Goal: Transaction & Acquisition: Purchase product/service

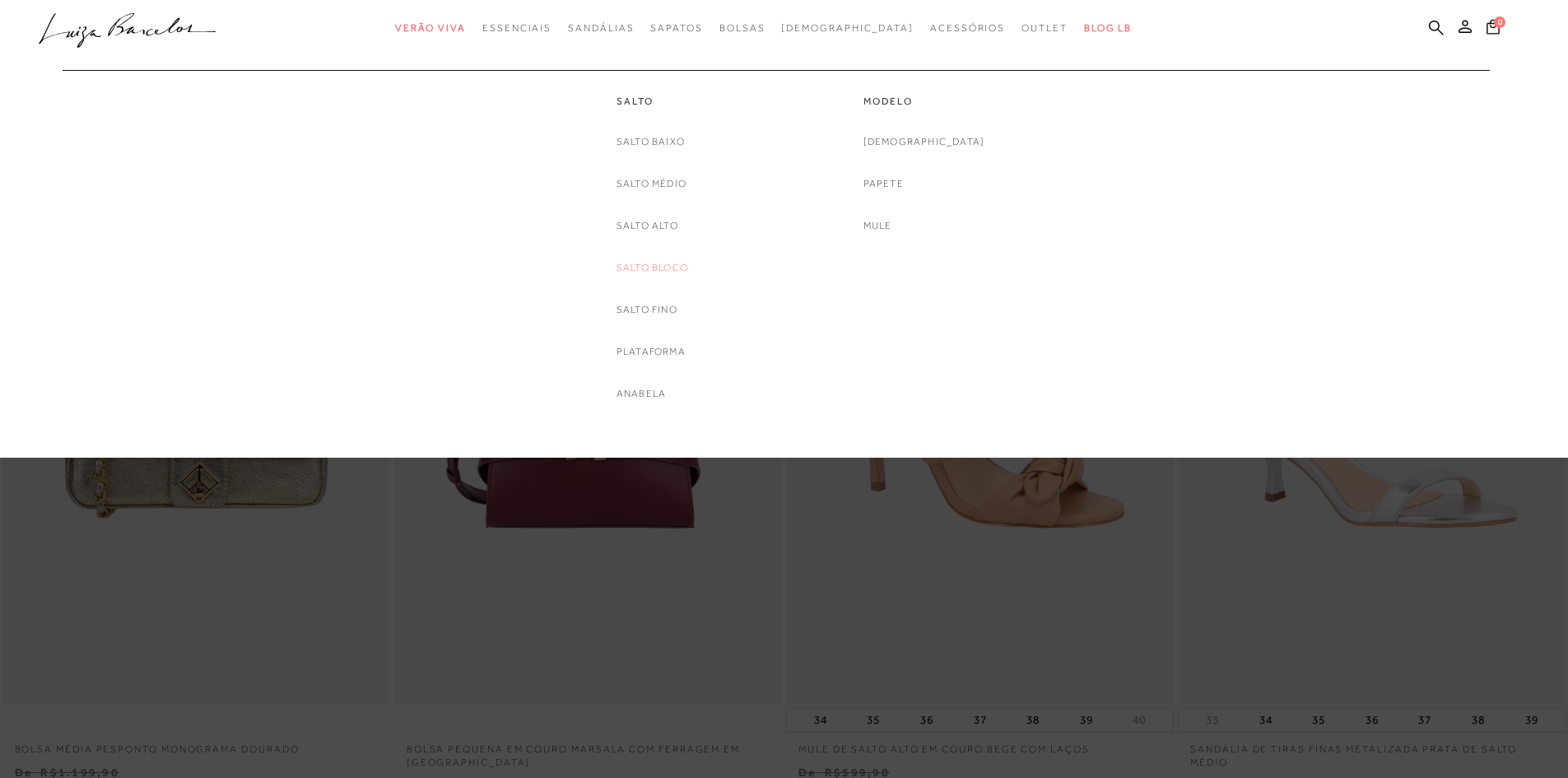
click at [663, 266] on link "Salto Bloco" at bounding box center [652, 268] width 71 height 17
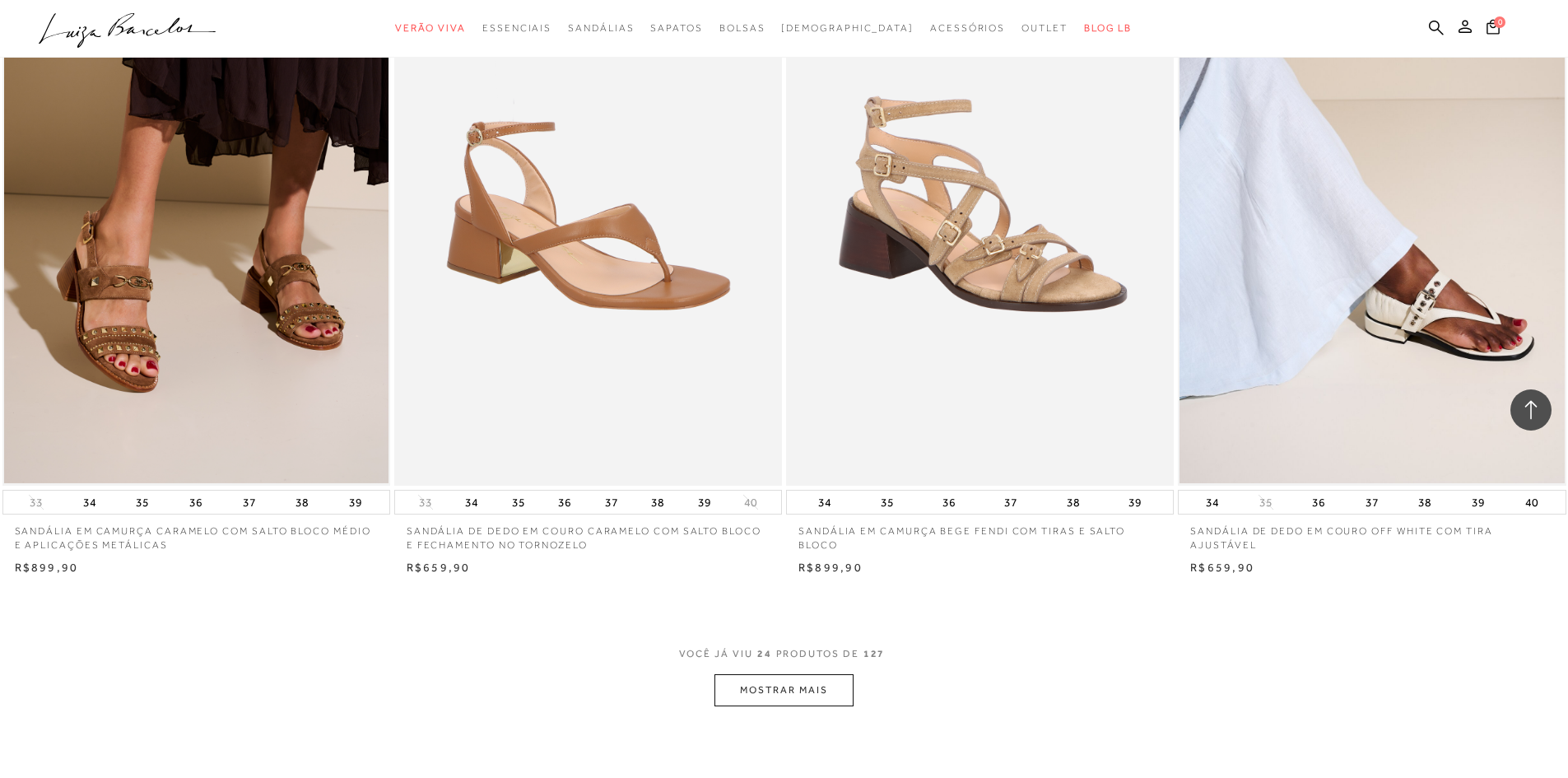
scroll to position [4035, 0]
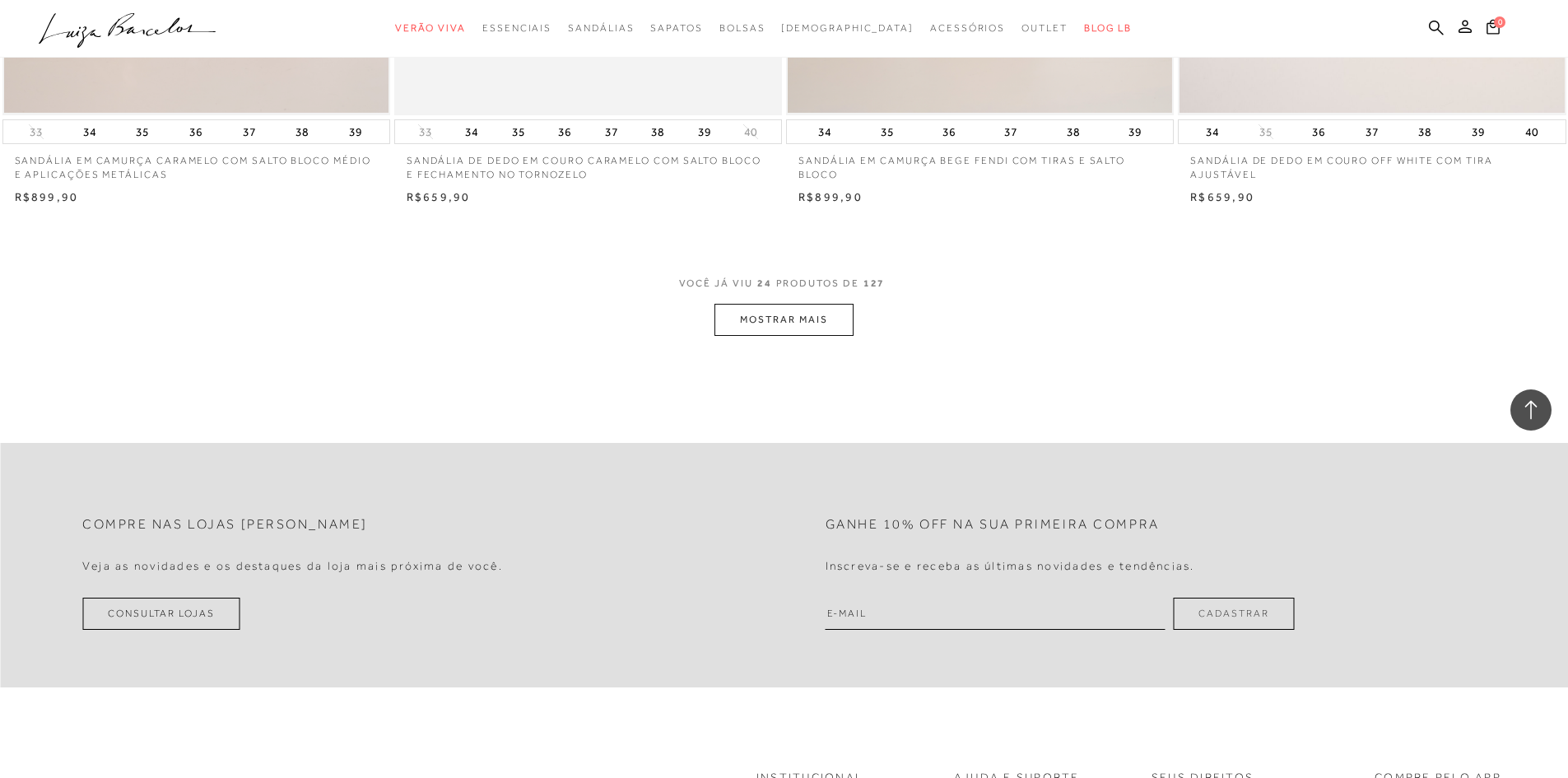
click at [786, 329] on button "MOSTRAR MAIS" at bounding box center [784, 320] width 138 height 32
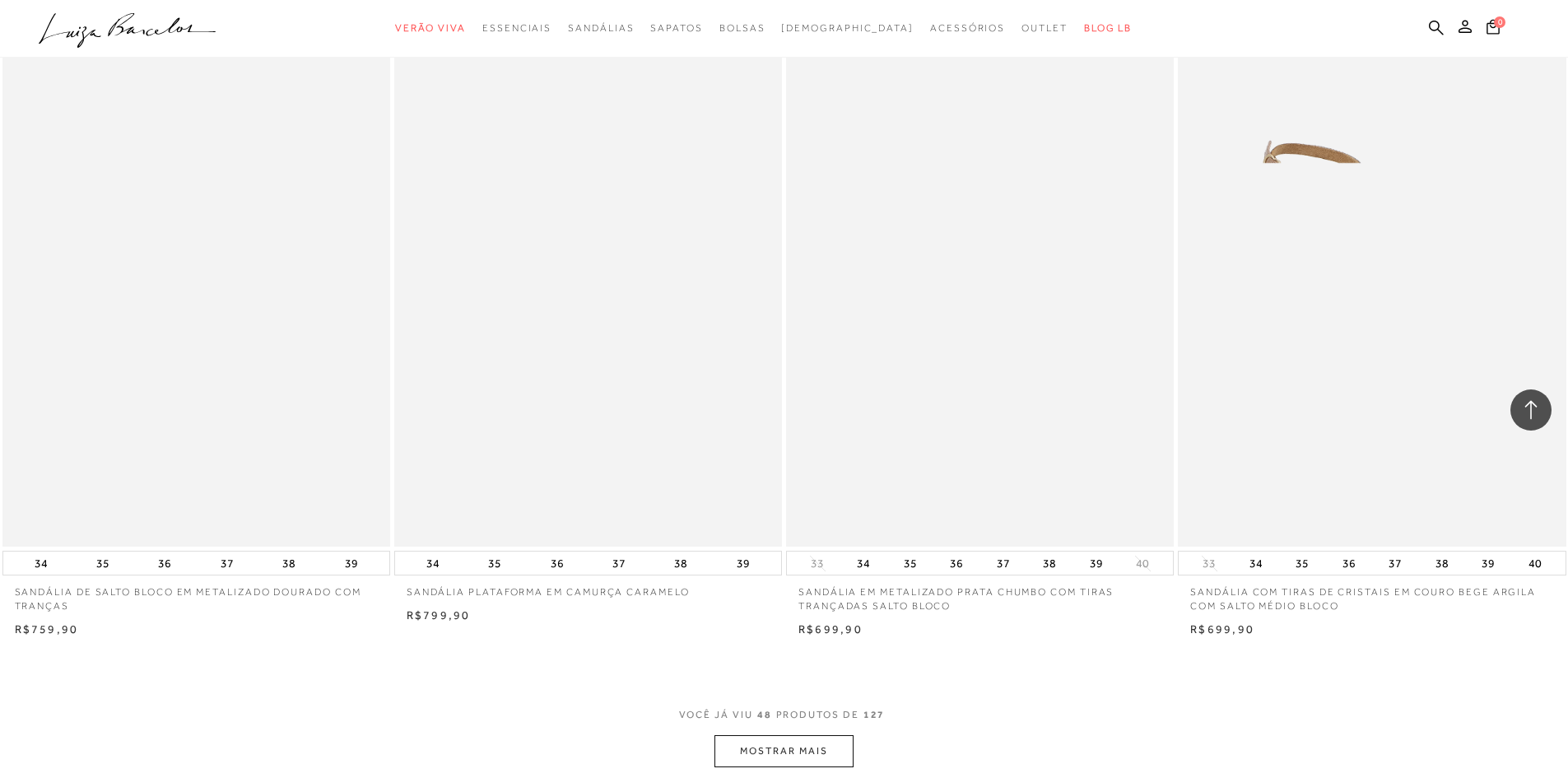
scroll to position [8069, 0]
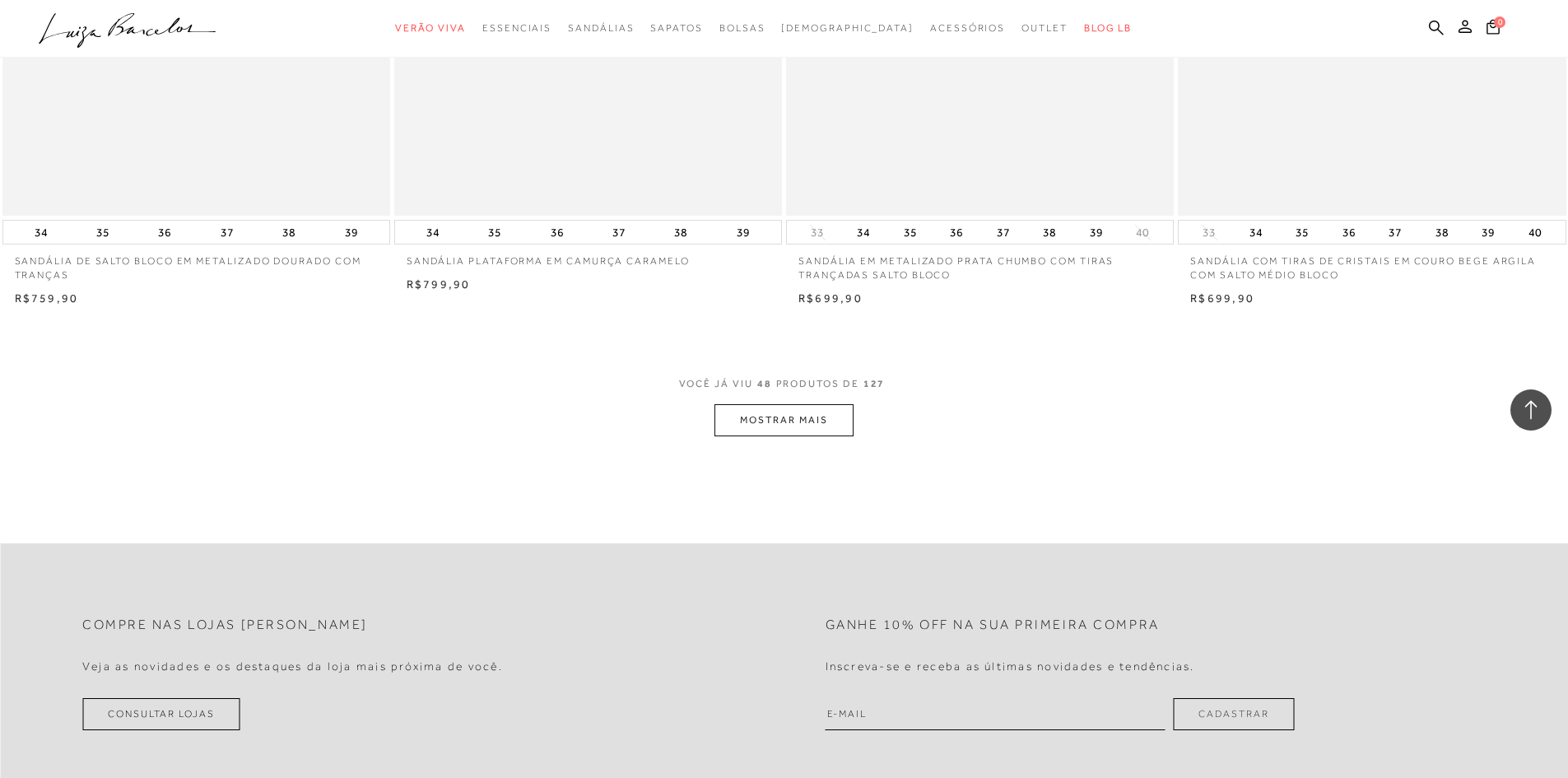
click at [794, 426] on button "MOSTRAR MAIS" at bounding box center [784, 421] width 138 height 32
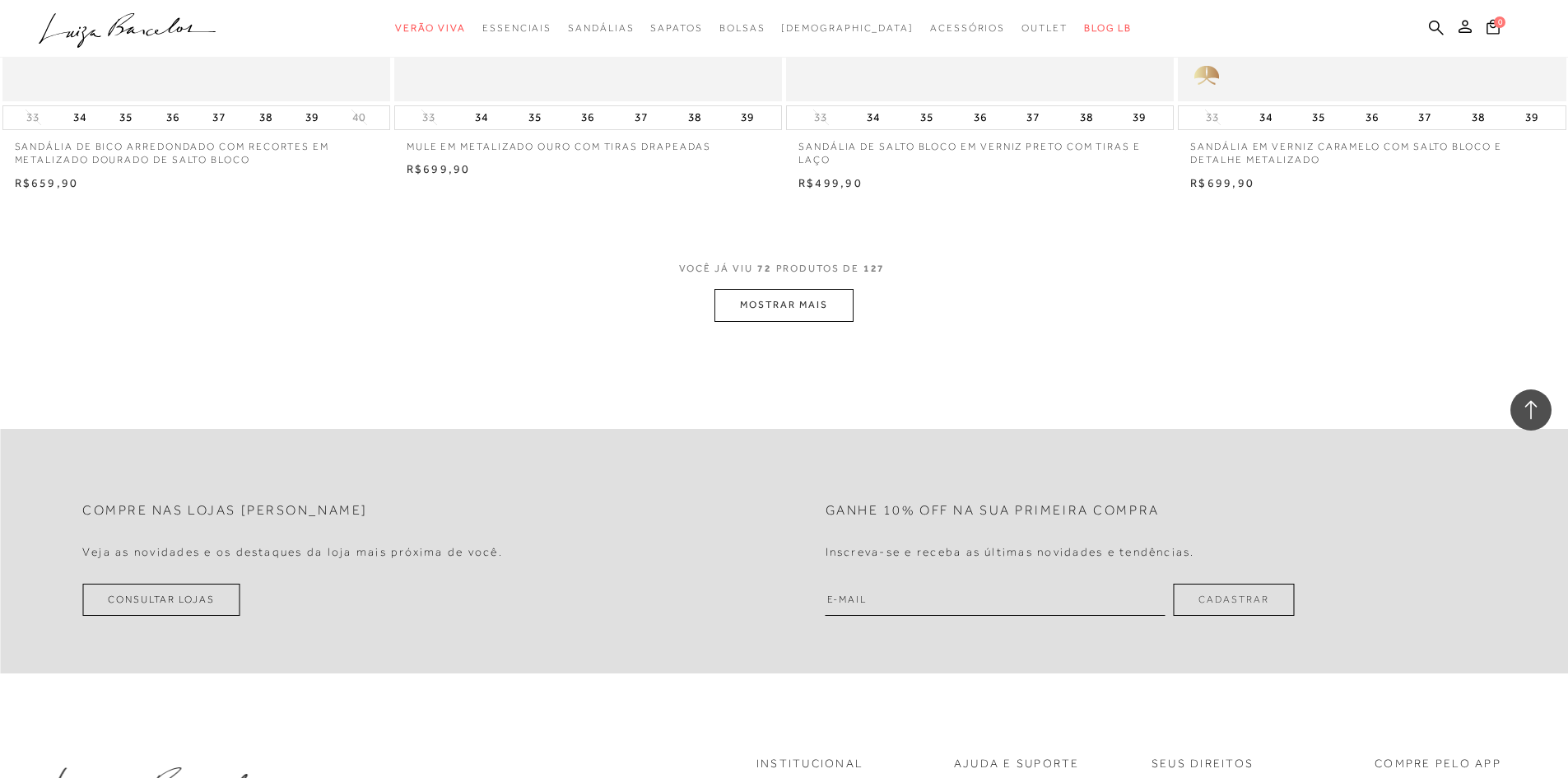
scroll to position [12105, 0]
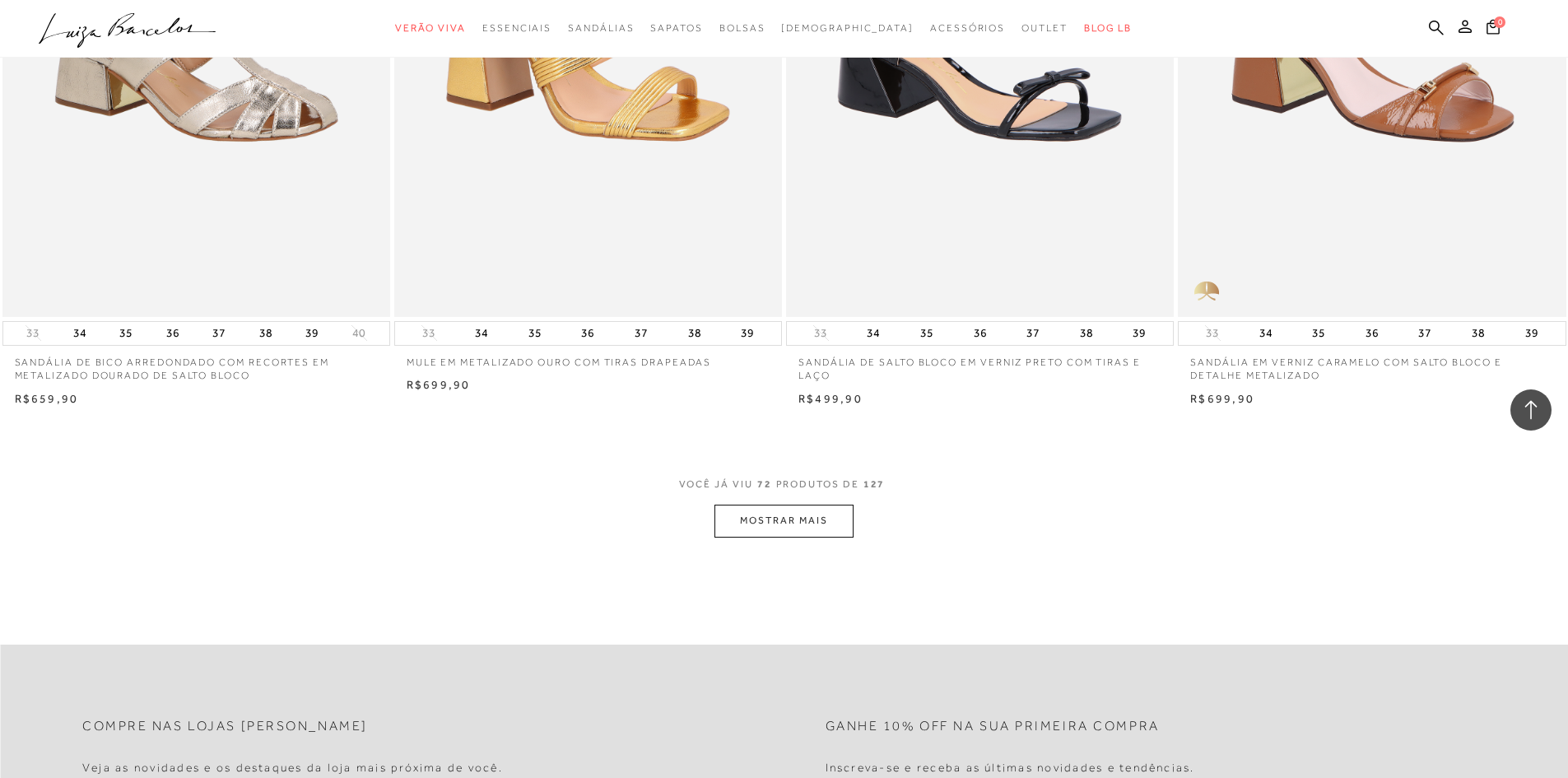
click at [816, 514] on button "MOSTRAR MAIS" at bounding box center [784, 521] width 138 height 32
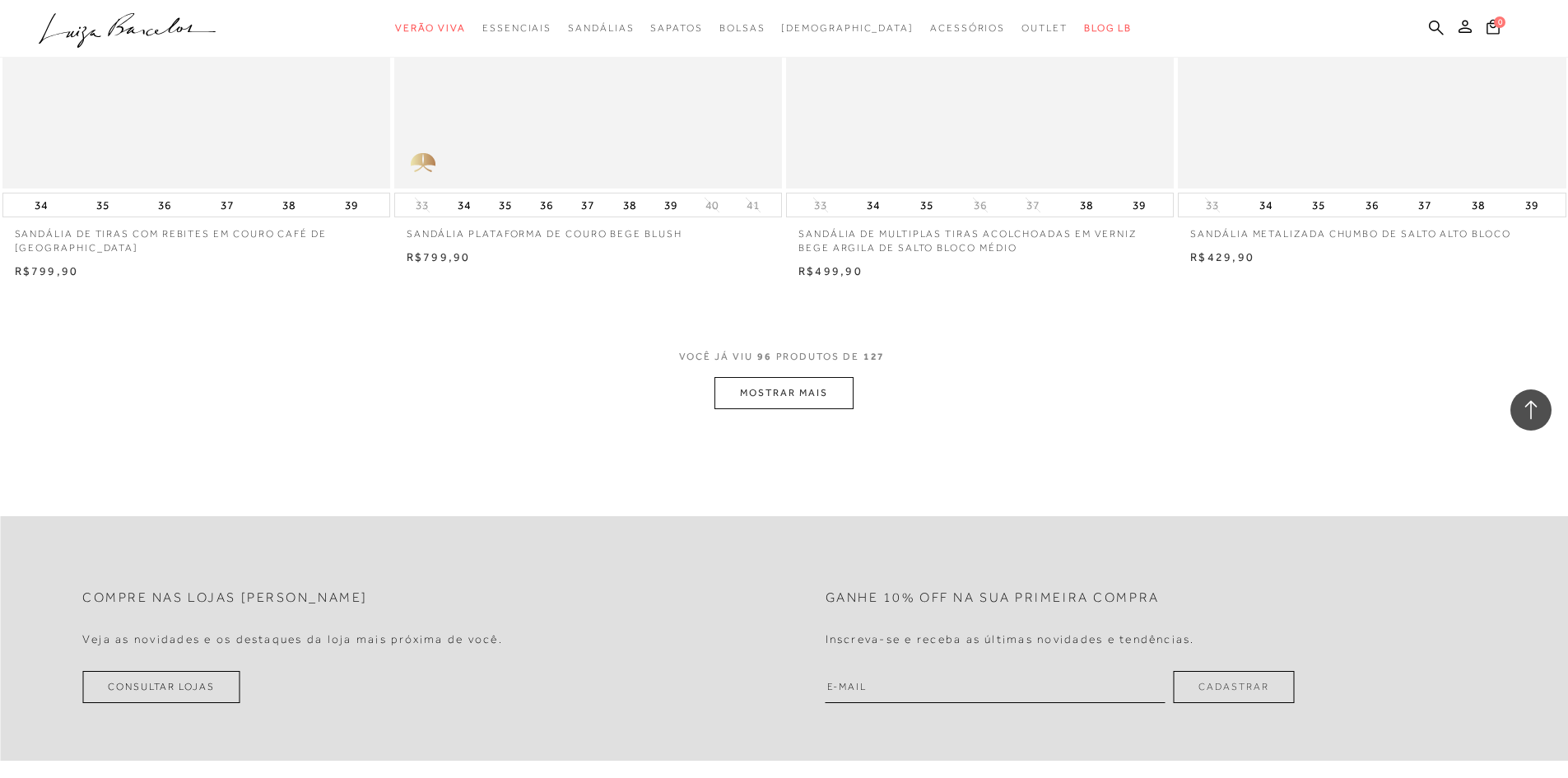
scroll to position [16387, 0]
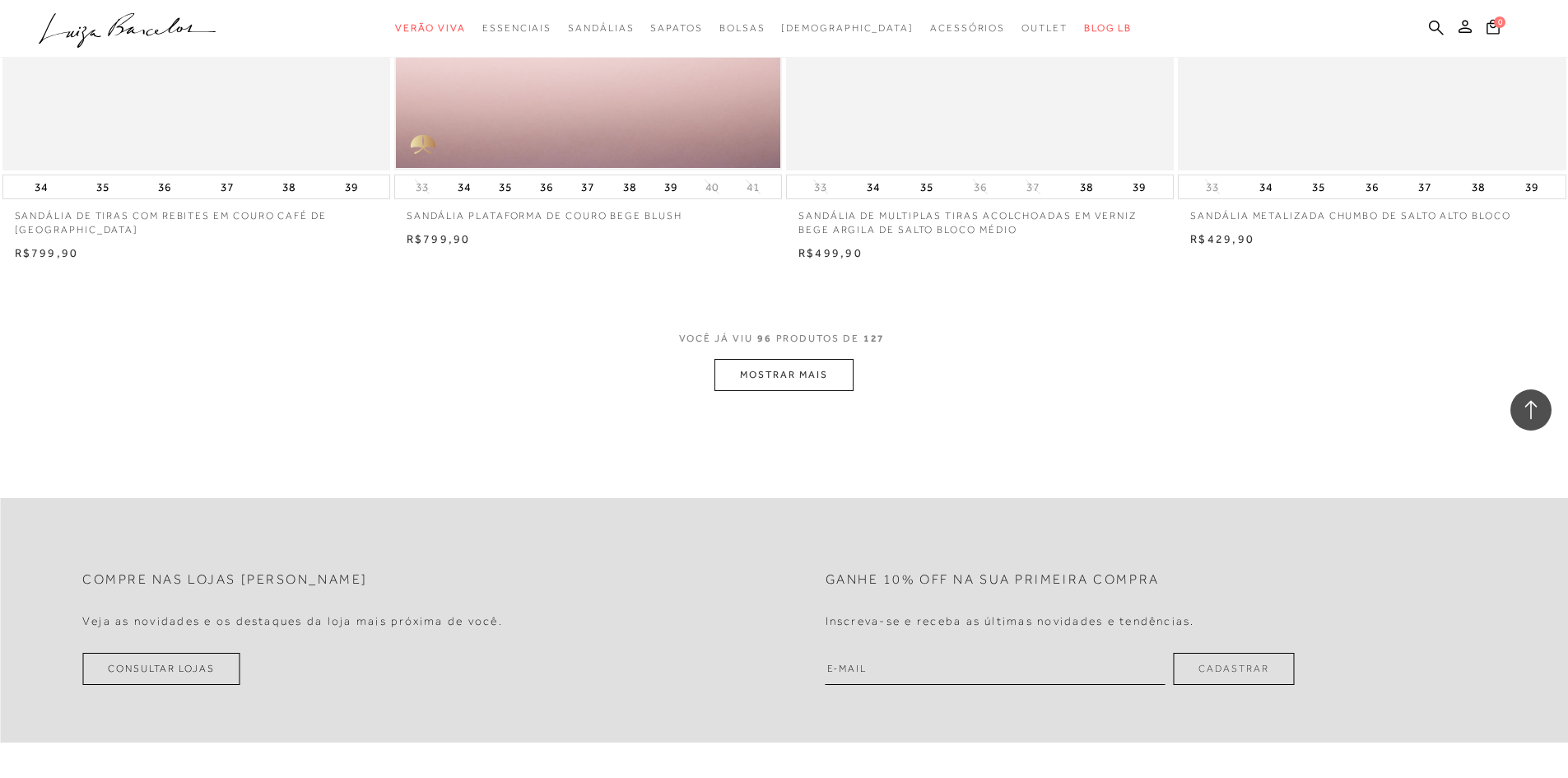
click at [850, 366] on button "MOSTRAR MAIS" at bounding box center [784, 375] width 138 height 32
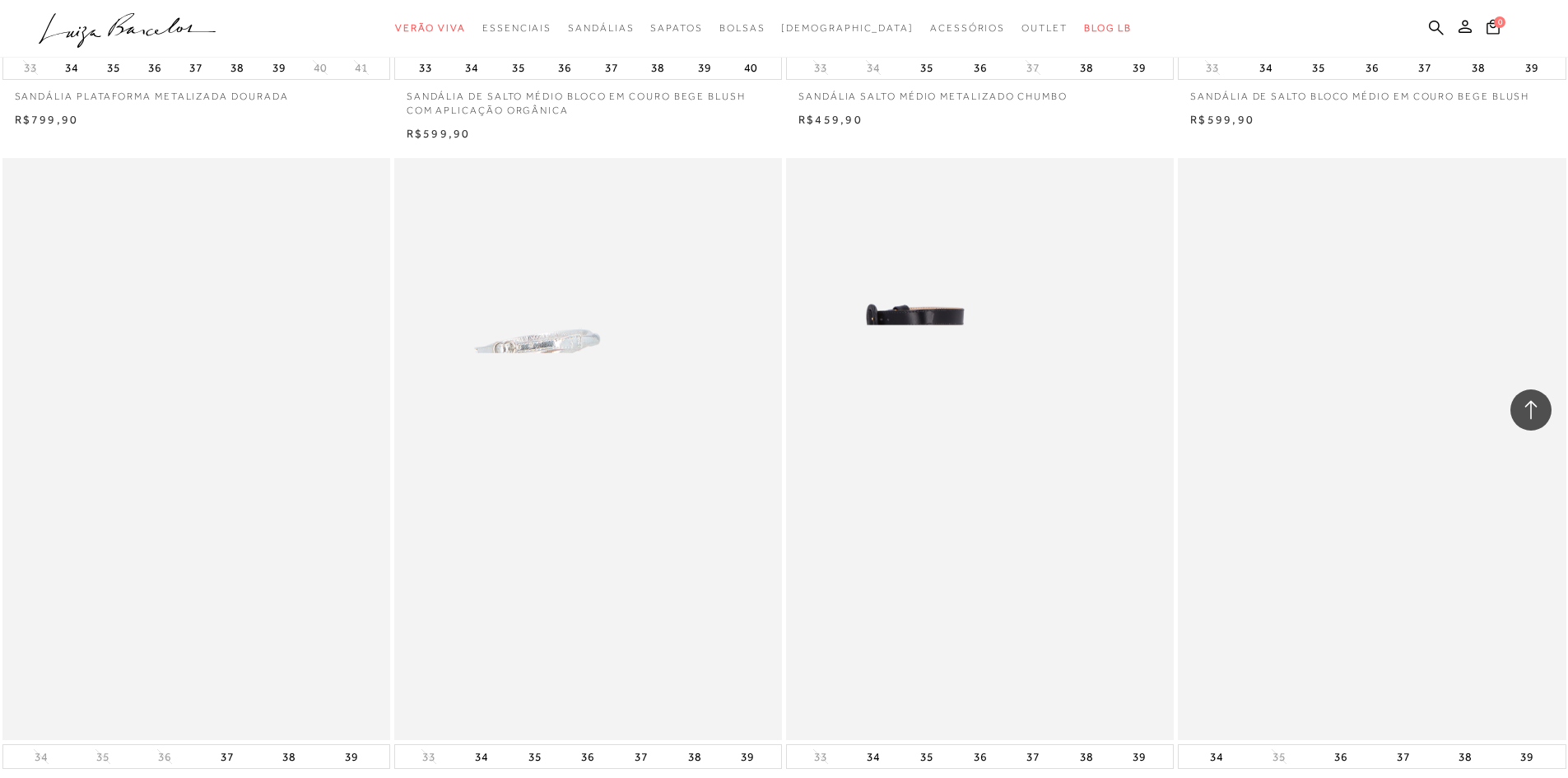
scroll to position [17869, 0]
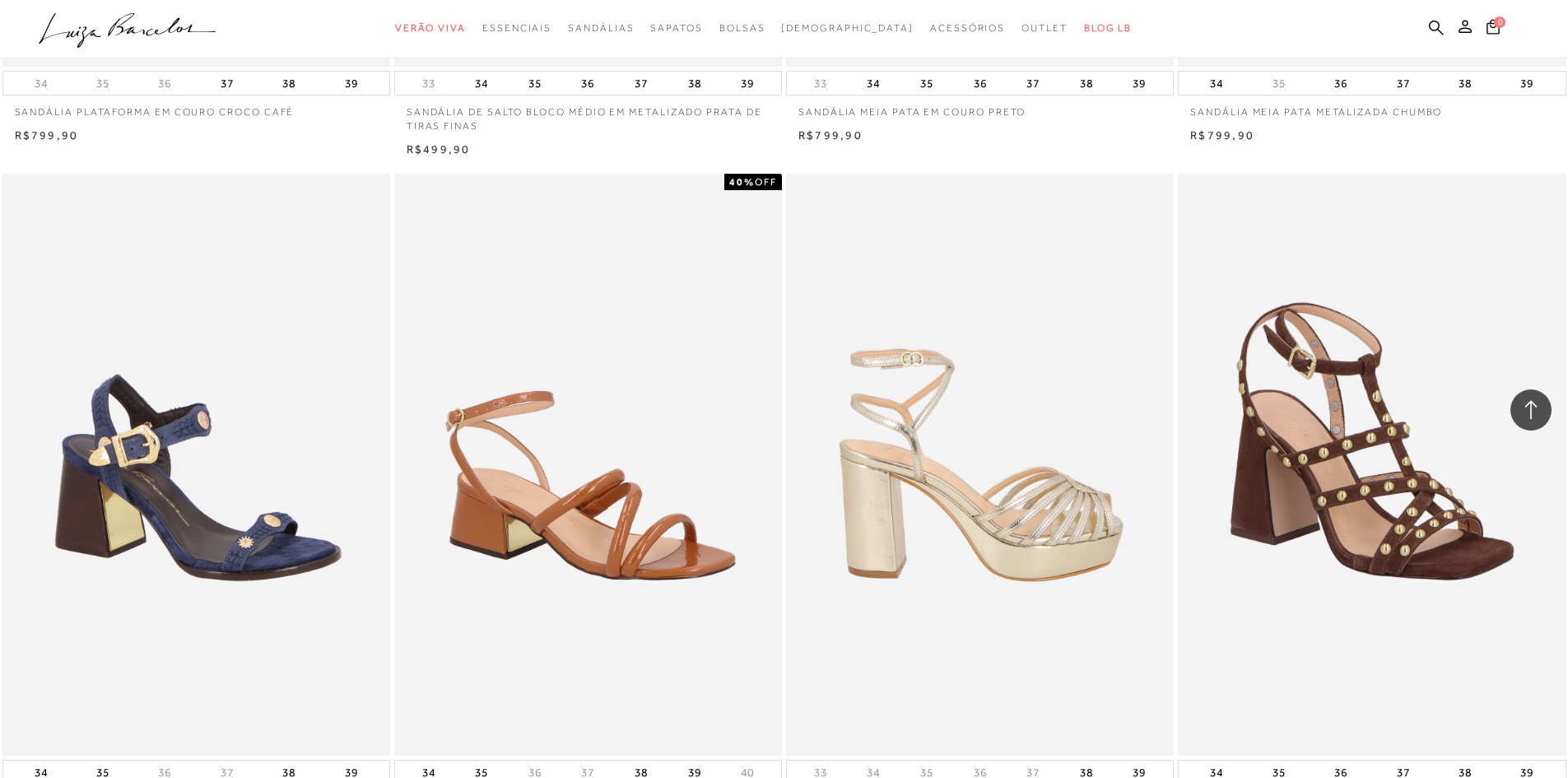
click at [905, 518] on img at bounding box center [982, 464] width 387 height 582
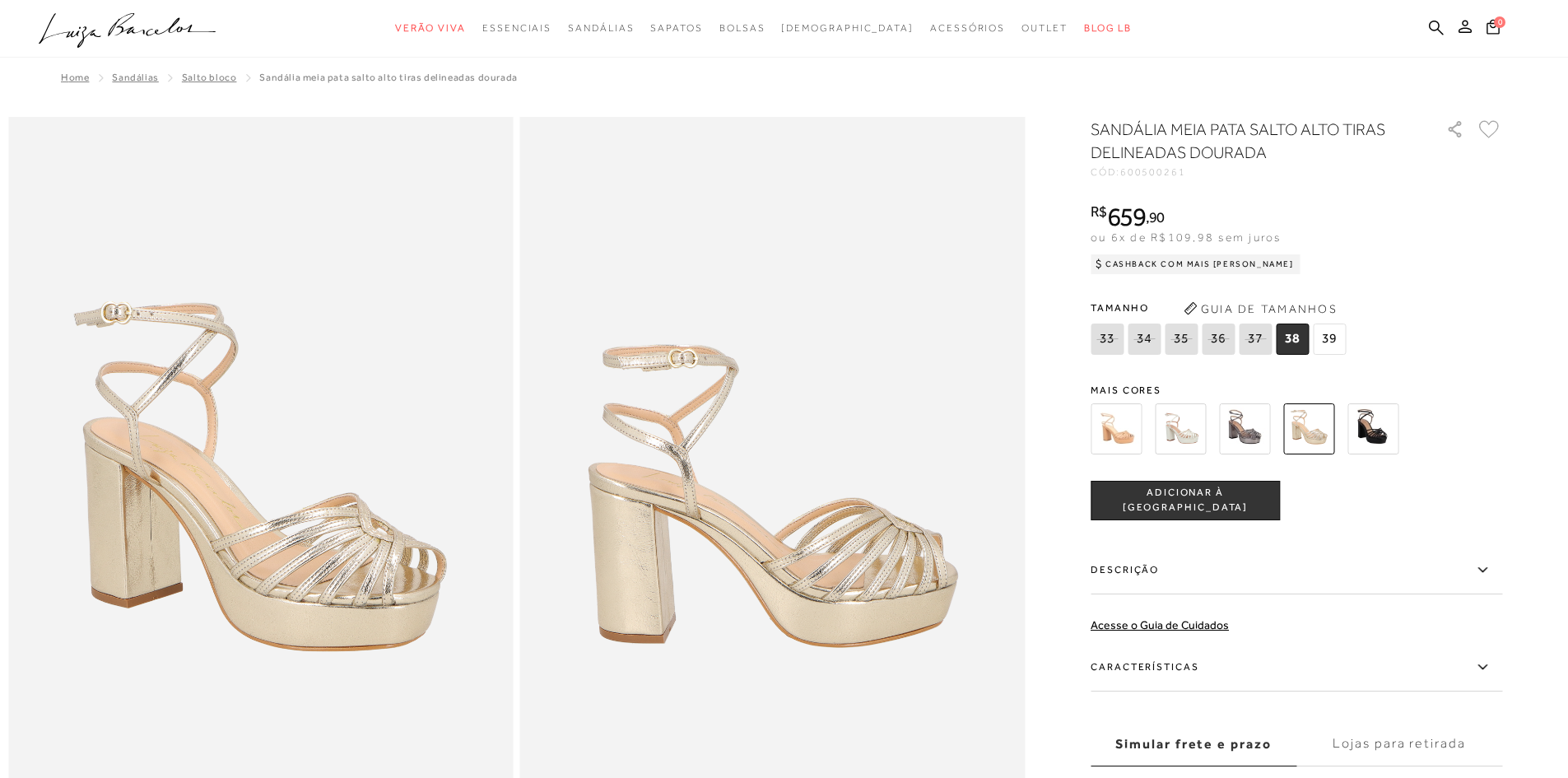
click at [1184, 438] on img at bounding box center [1181, 429] width 51 height 51
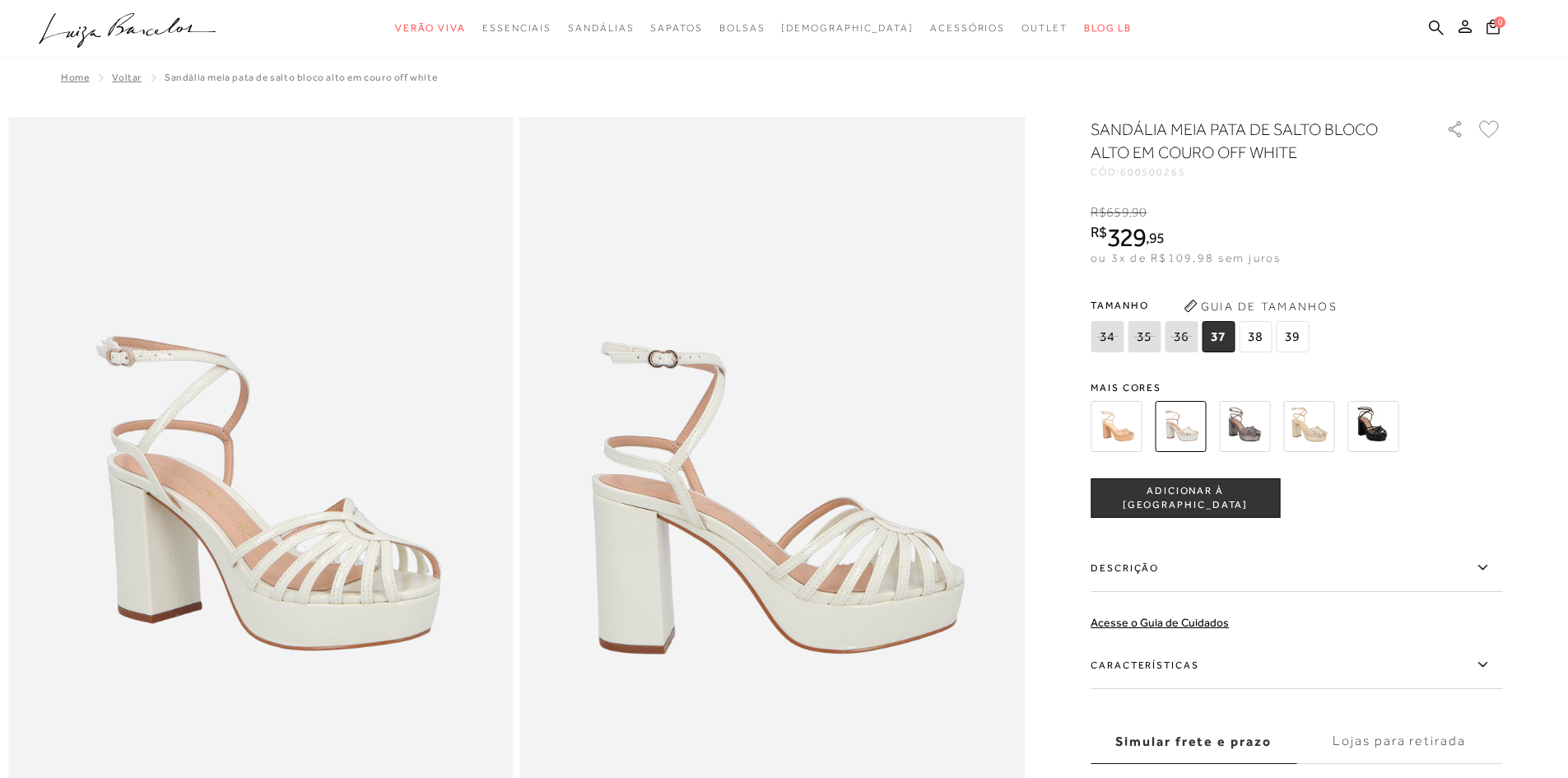
click at [1242, 432] on img at bounding box center [1245, 427] width 51 height 51
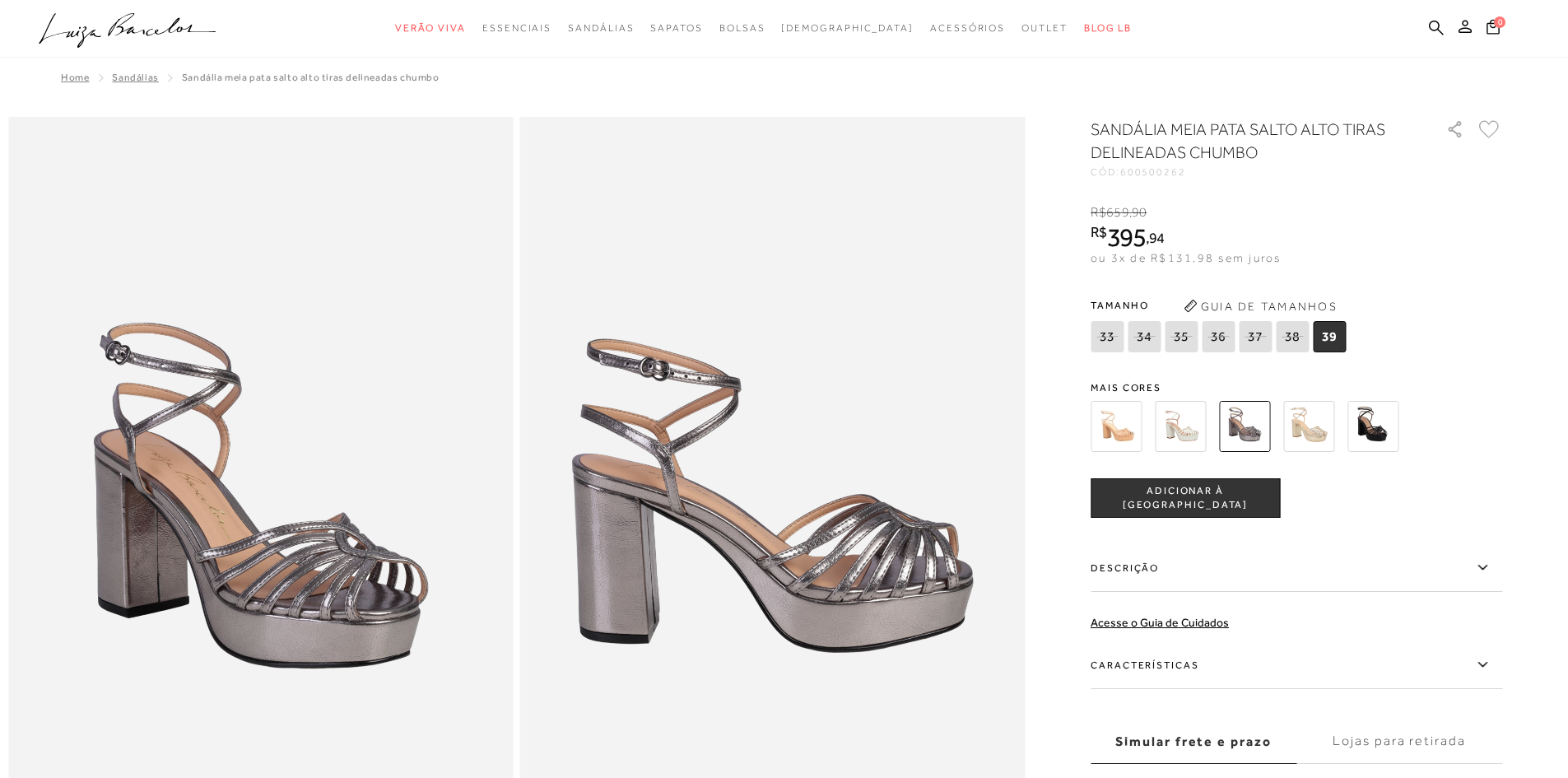
click at [1318, 431] on img at bounding box center [1309, 427] width 51 height 51
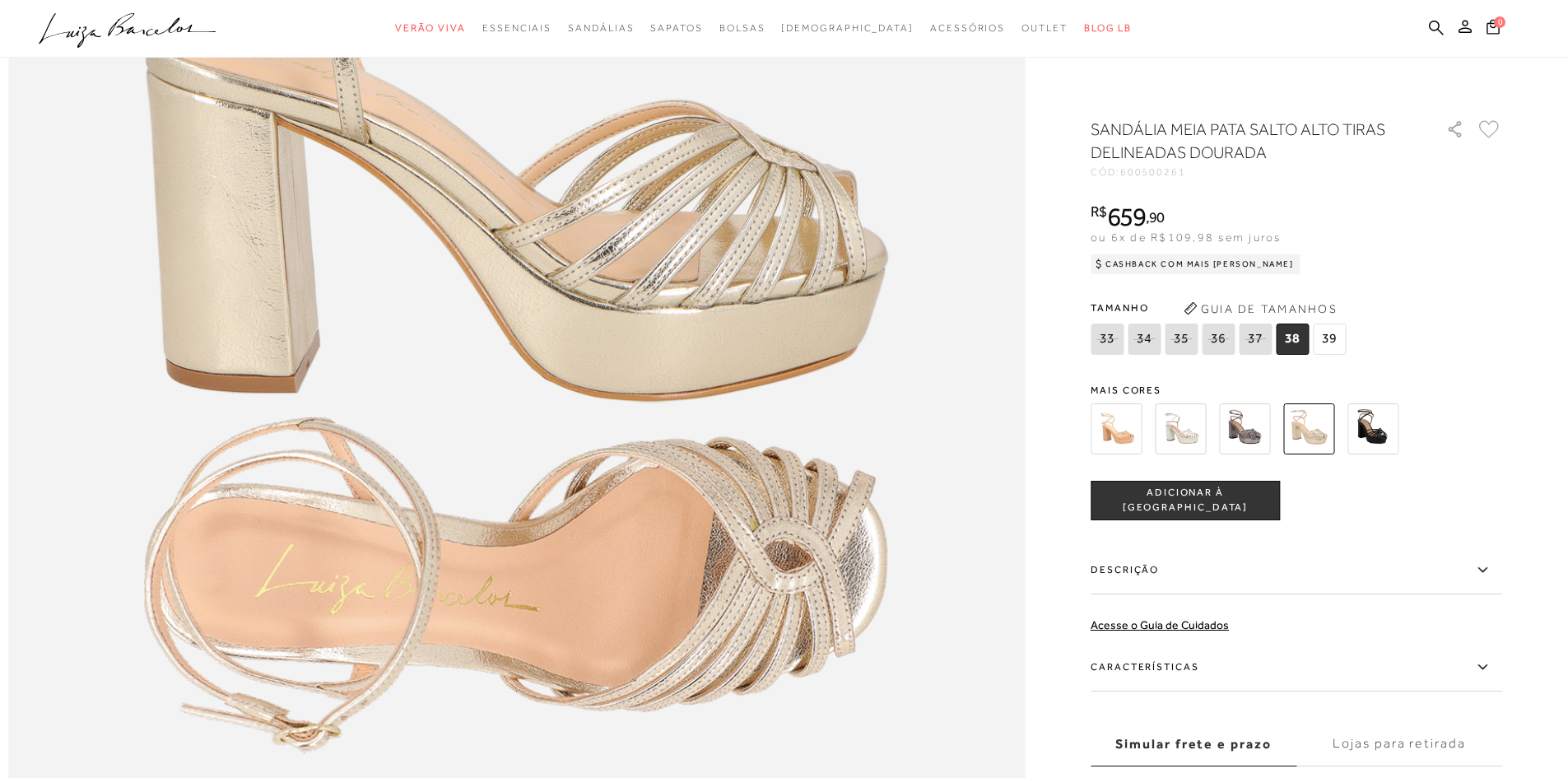
scroll to position [1894, 0]
